Goal: Information Seeking & Learning: Learn about a topic

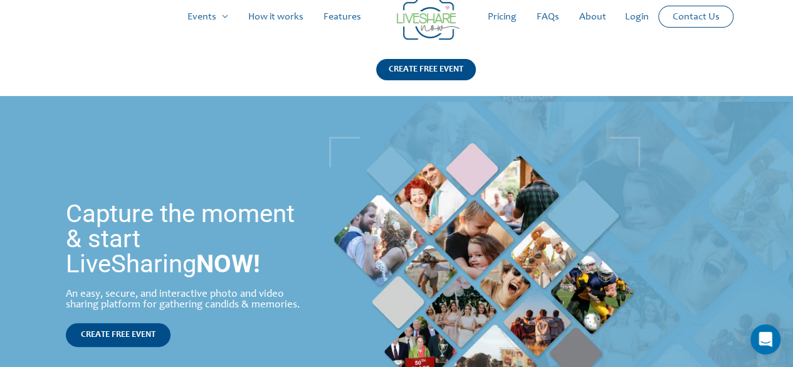
scroll to position [18, 0]
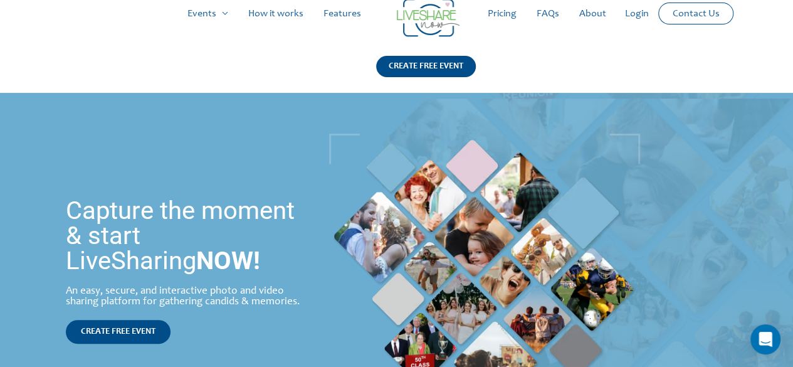
click at [280, 18] on link "How it works" at bounding box center [275, 14] width 75 height 40
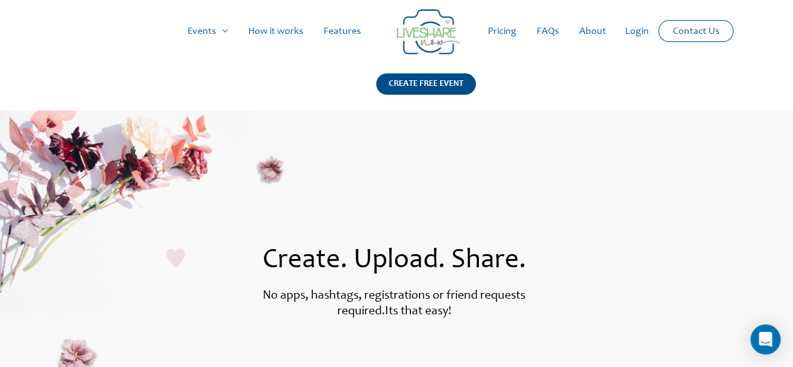
click at [339, 37] on link "Features" at bounding box center [342, 31] width 58 height 40
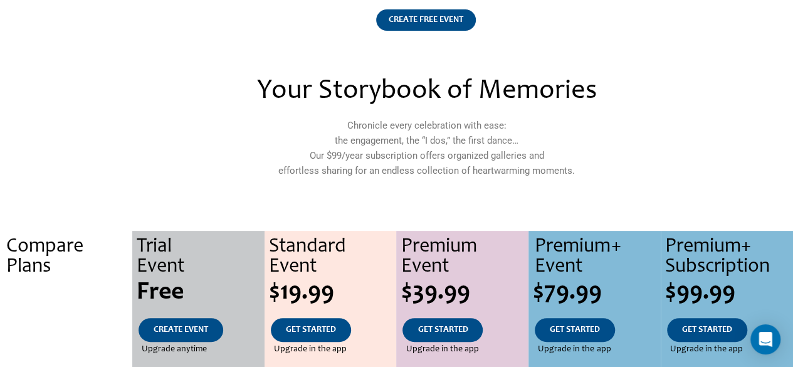
scroll to position [63, 0]
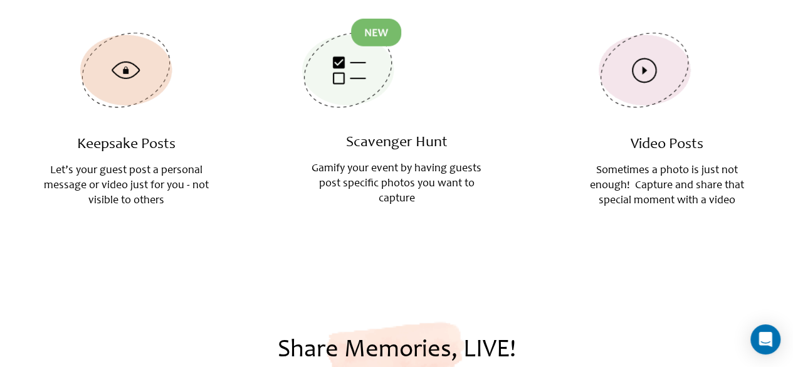
scroll to position [1727, 0]
